Goal: Task Accomplishment & Management: Use online tool/utility

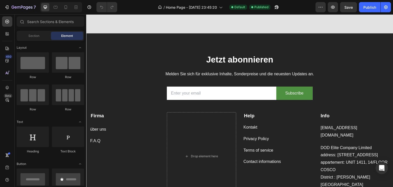
scroll to position [549, 0]
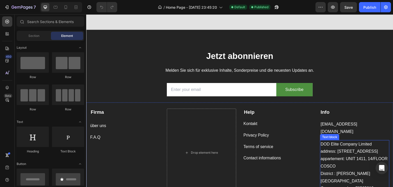
click at [338, 153] on p "address: [STREET_ADDRESS]" at bounding box center [354, 151] width 68 height 7
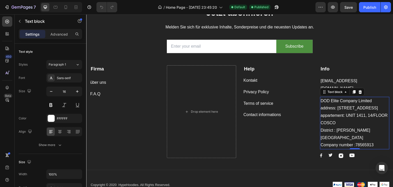
scroll to position [594, 0]
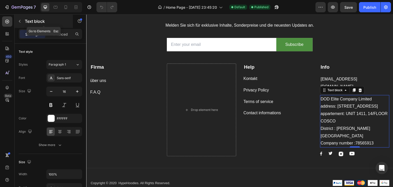
click at [21, 20] on icon "button" at bounding box center [20, 21] width 4 height 4
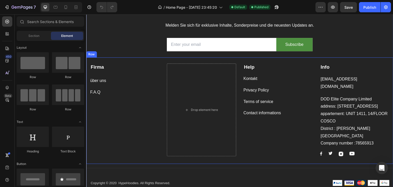
click at [345, 131] on p "appartement: [STREET_ADDRESS][PERSON_NAME]" at bounding box center [354, 124] width 68 height 29
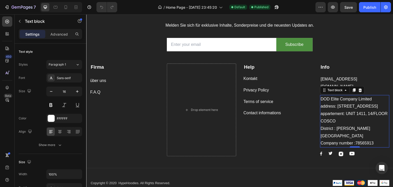
click at [320, 116] on p "appartement: [STREET_ADDRESS][PERSON_NAME]" at bounding box center [354, 124] width 68 height 29
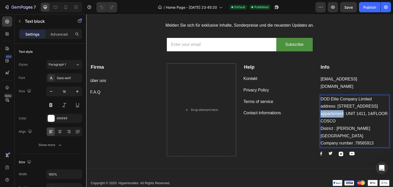
click at [320, 116] on p "appartement: [STREET_ADDRESS][PERSON_NAME]" at bounding box center [354, 124] width 68 height 29
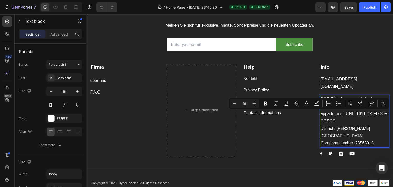
click at [346, 132] on p "appartement: [STREET_ADDRESS][PERSON_NAME]" at bounding box center [354, 124] width 68 height 29
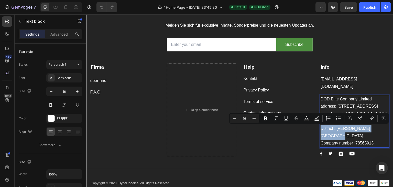
drag, startPoint x: 346, startPoint y: 133, endPoint x: 317, endPoint y: 128, distance: 29.3
click at [320, 128] on div "DOD Elite Company Limited address: [STREET_ADDRESS] Company number :78565913" at bounding box center [354, 121] width 69 height 53
copy p "District : SHEUNG WAN [GEOGRAPHIC_DATA]"
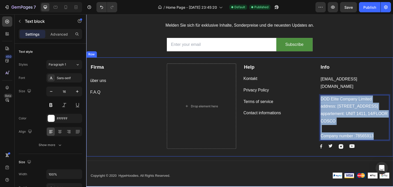
drag, startPoint x: 372, startPoint y: 134, endPoint x: 316, endPoint y: 99, distance: 66.6
click at [316, 99] on div "Firma Text block über uns Button F.A.Q Button Drop element here Help Text block…" at bounding box center [239, 106] width 307 height 99
copy div "DOD Elite Company Limited address: [STREET_ADDRESS]/FLOOR COSCO Company number …"
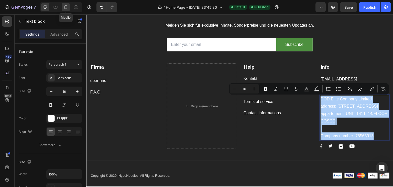
drag, startPoint x: 66, startPoint y: 7, endPoint x: 7, endPoint y: 31, distance: 63.1
click at [66, 7] on icon at bounding box center [65, 7] width 5 height 5
type input "14"
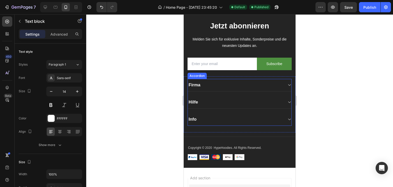
scroll to position [576, 0]
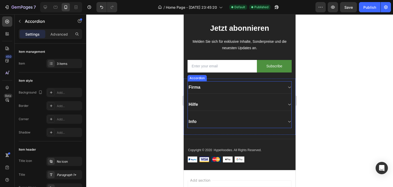
click at [256, 127] on div "Info" at bounding box center [240, 121] width 104 height 13
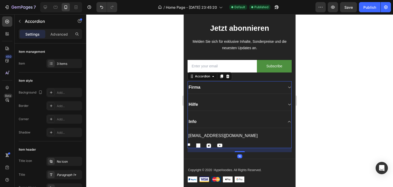
click at [262, 123] on div "Info" at bounding box center [235, 121] width 95 height 7
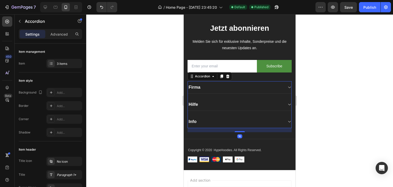
click at [246, 124] on div "Info" at bounding box center [235, 121] width 95 height 7
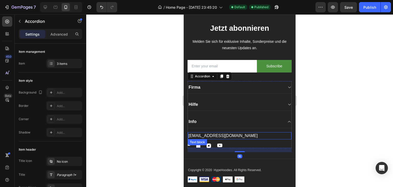
click at [233, 132] on div "[EMAIL_ADDRESS][DOMAIN_NAME]" at bounding box center [240, 135] width 104 height 7
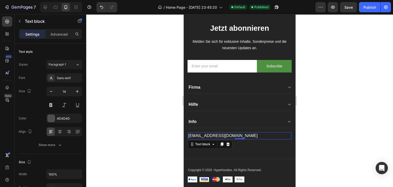
click at [235, 134] on p "[EMAIL_ADDRESS][DOMAIN_NAME]" at bounding box center [239, 135] width 103 height 6
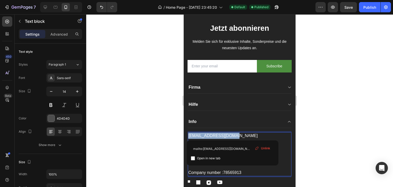
drag, startPoint x: 237, startPoint y: 134, endPoint x: 188, endPoint y: 134, distance: 49.6
click at [188, 134] on div "[EMAIL_ADDRESS][DOMAIN_NAME] DOD Elite Company Limited address: [STREET_ADDRESS…" at bounding box center [240, 154] width 104 height 44
click at [259, 172] on p "Company number :78565913" at bounding box center [239, 172] width 103 height 6
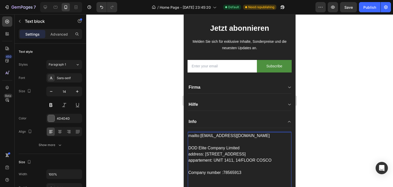
scroll to position [581, 0]
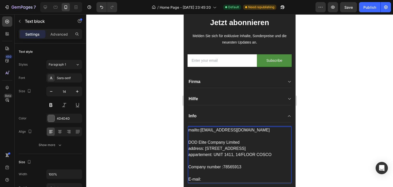
click at [244, 133] on p "Rich Text Editor. Editing area: main" at bounding box center [239, 136] width 103 height 6
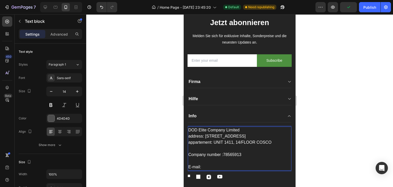
click at [211, 164] on p "E-mail:" at bounding box center [239, 167] width 103 height 6
click at [214, 167] on p "E-mail:" at bounding box center [239, 167] width 103 height 6
click at [371, 132] on div at bounding box center [239, 100] width 307 height 172
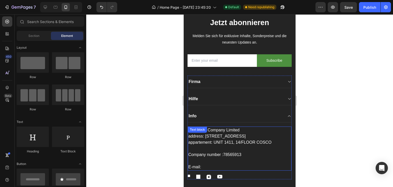
click at [218, 148] on p "appartement: UNIT 1411, 14/FLOOR COSCO" at bounding box center [239, 145] width 103 height 12
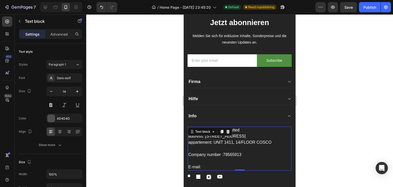
click at [211, 166] on p "E-mail:" at bounding box center [239, 167] width 103 height 6
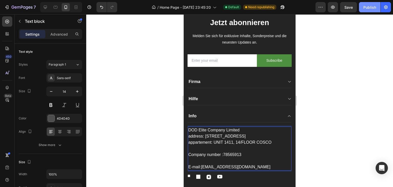
click at [370, 9] on div "Publish" at bounding box center [369, 7] width 13 height 5
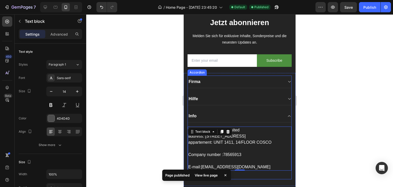
click at [240, 81] on div "Firma" at bounding box center [235, 81] width 95 height 7
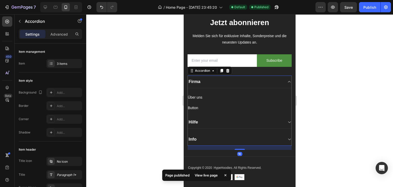
click at [238, 82] on div "Firma" at bounding box center [235, 81] width 95 height 7
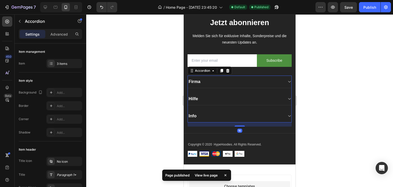
click at [229, 83] on div "Firma" at bounding box center [235, 81] width 95 height 7
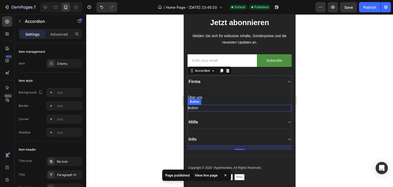
click at [199, 107] on div "Button Button" at bounding box center [240, 108] width 104 height 6
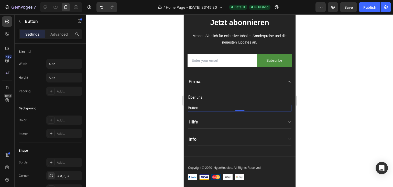
click at [200, 107] on div "Button Button 0" at bounding box center [240, 108] width 104 height 6
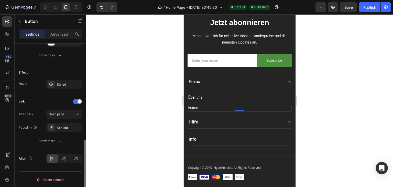
scroll to position [247, 0]
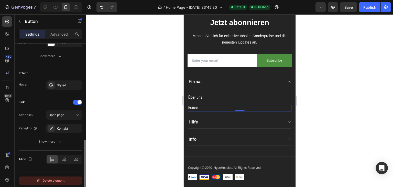
click at [54, 178] on div "Delete element" at bounding box center [50, 180] width 28 height 6
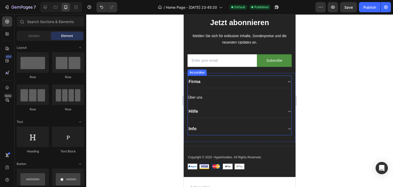
click at [236, 109] on div "Hilfe" at bounding box center [235, 111] width 95 height 7
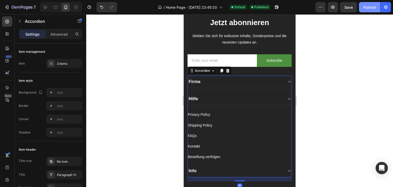
click at [370, 5] on div "Publish" at bounding box center [369, 7] width 13 height 5
